Goal: Task Accomplishment & Management: Use online tool/utility

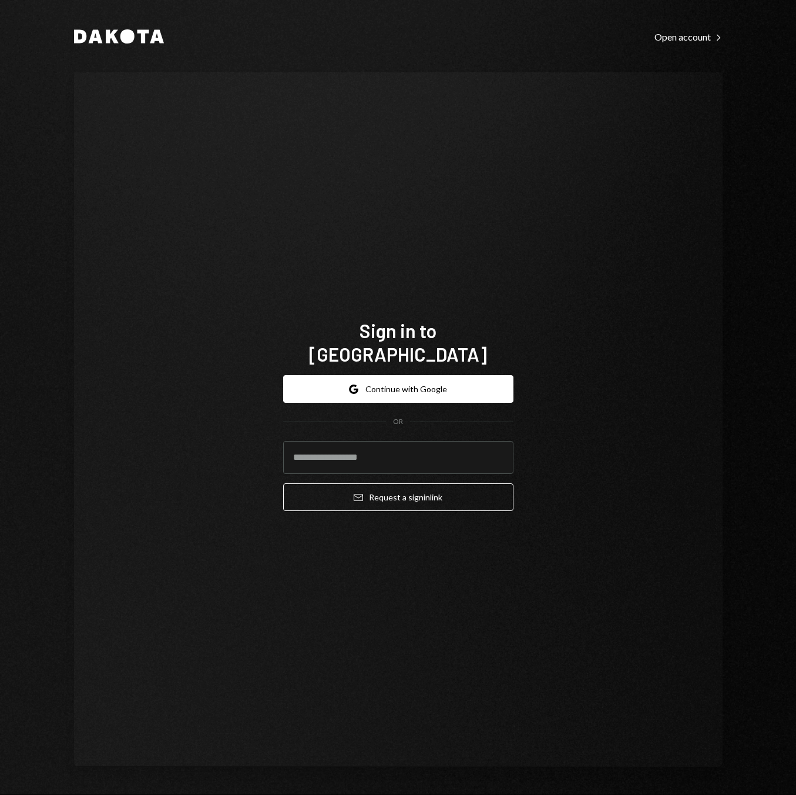
type input "**********"
click at [405, 502] on div "**********" at bounding box center [398, 443] width 230 height 155
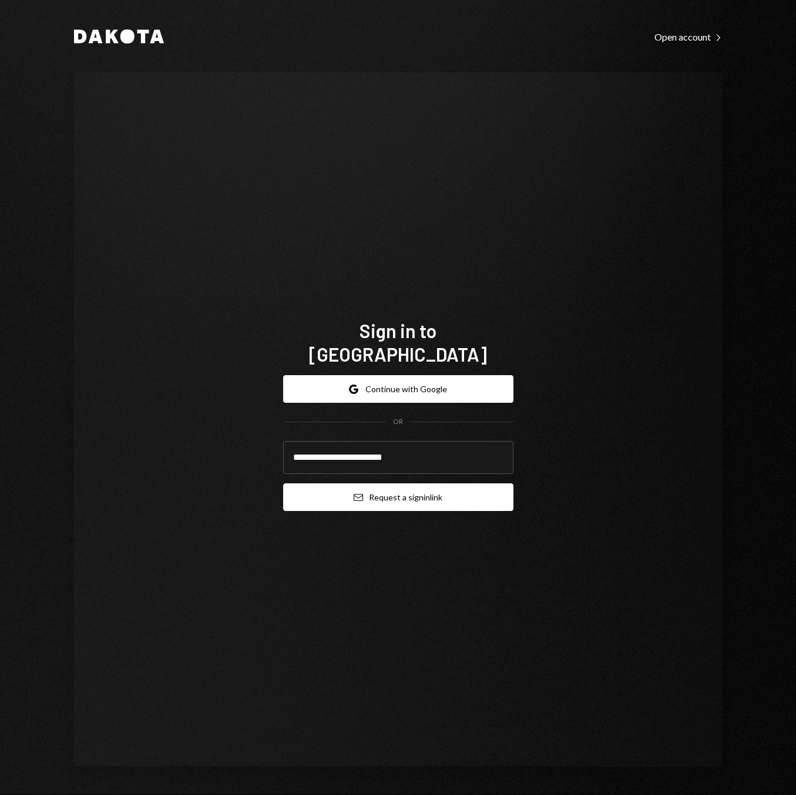
click at [408, 489] on button "Email Request a sign in link" at bounding box center [398, 497] width 230 height 28
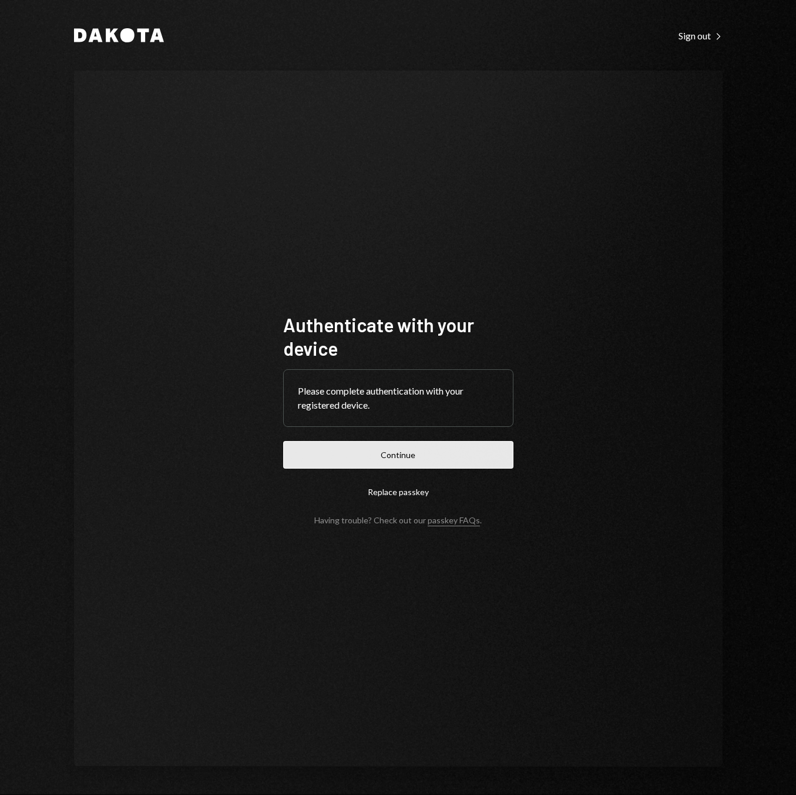
click at [427, 443] on button "Continue" at bounding box center [398, 455] width 230 height 28
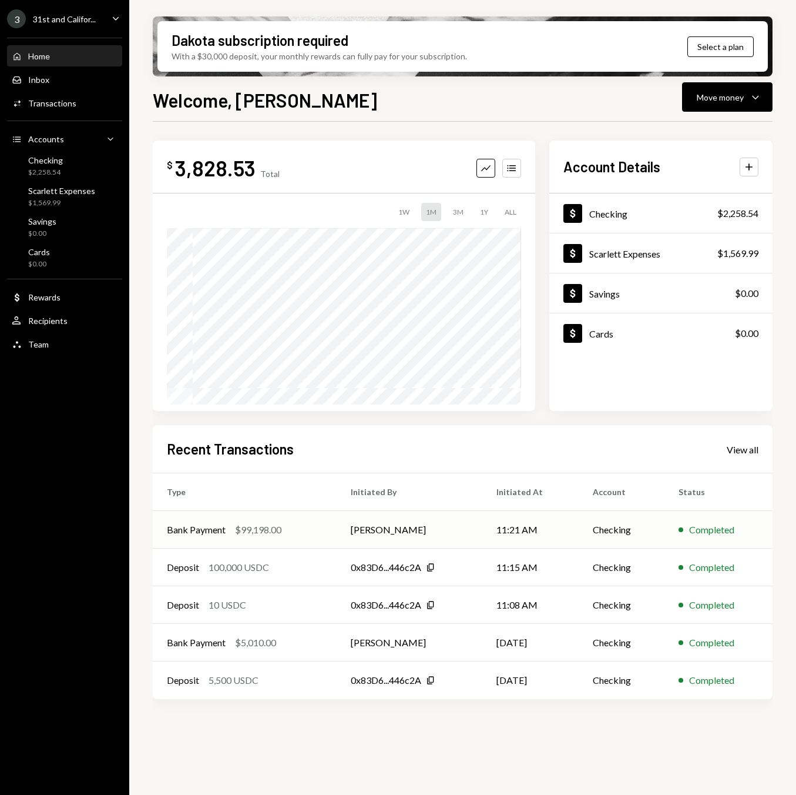
click at [564, 535] on td "11:21 AM" at bounding box center [531, 530] width 96 height 38
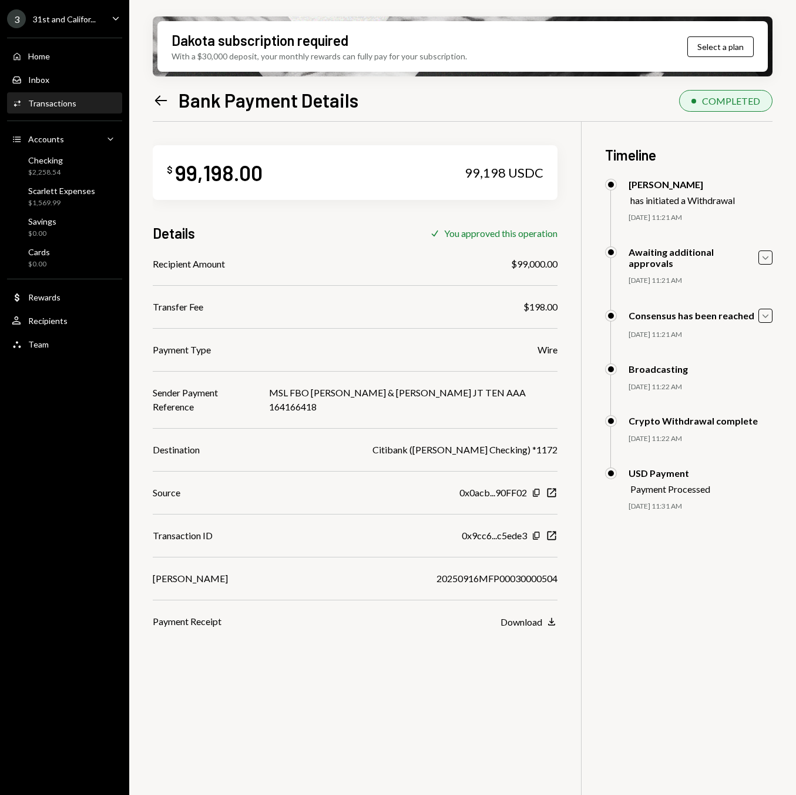
drag, startPoint x: 152, startPoint y: 578, endPoint x: 575, endPoint y: 571, distance: 423.2
click at [576, 569] on div "$ 99,198.00 99,198 USDC Details Check You approved this operation Recipient Amo…" at bounding box center [463, 519] width 620 height 795
click at [577, 578] on div "$ 99,198.00 99,198 USDC Details Check You approved this operation Recipient Amo…" at bounding box center [463, 519] width 620 height 795
drag, startPoint x: 577, startPoint y: 578, endPoint x: 153, endPoint y: 577, distance: 424.4
click at [153, 577] on div "$ 99,198.00 99,198 USDC Details Check You approved this operation Recipient Amo…" at bounding box center [463, 519] width 620 height 795
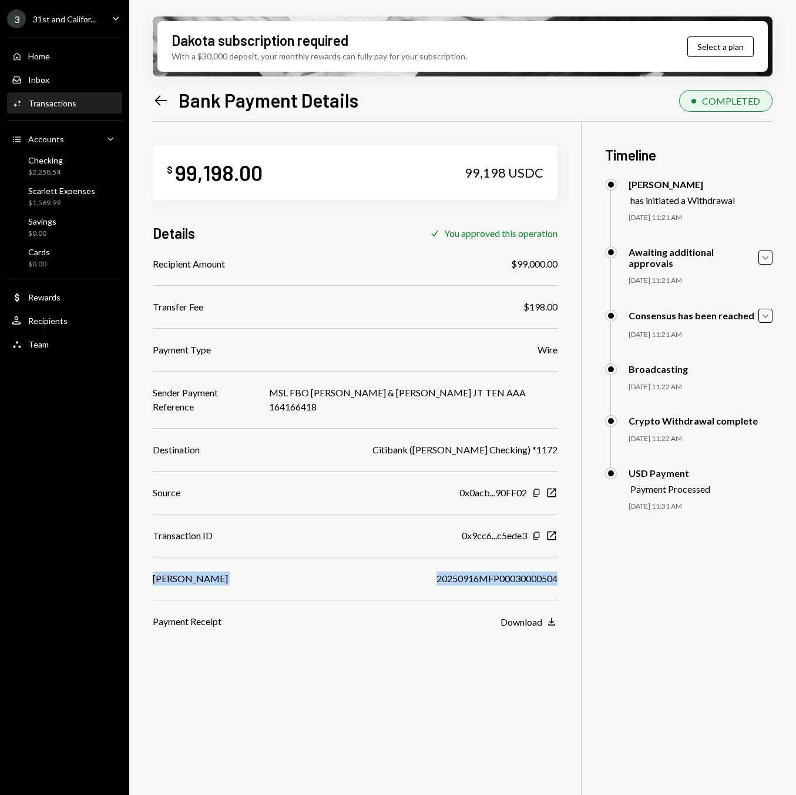
copy div "IMAD 20250916MFP00030000504"
